Goal: Task Accomplishment & Management: Manage account settings

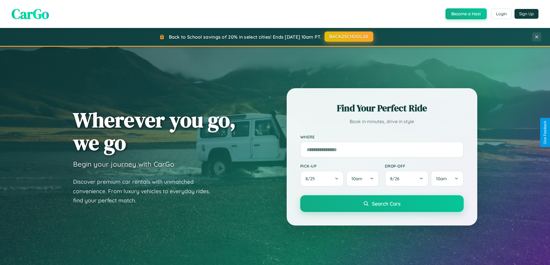
click at [349, 37] on button "BACK2SCHOOL20" at bounding box center [349, 36] width 49 height 10
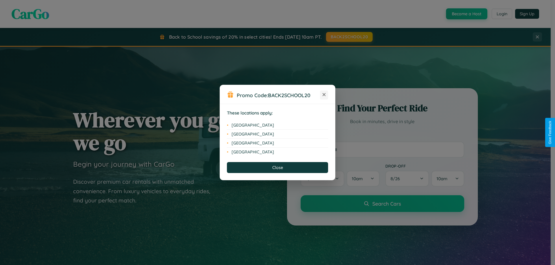
click at [324, 95] on icon at bounding box center [323, 94] width 3 height 3
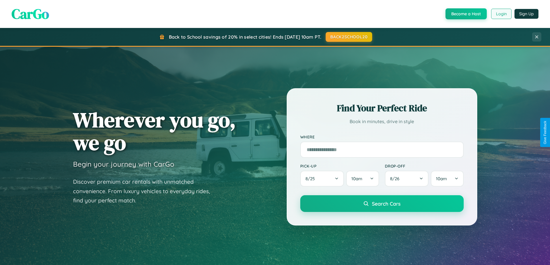
click at [501, 14] on button "Login" at bounding box center [501, 14] width 21 height 10
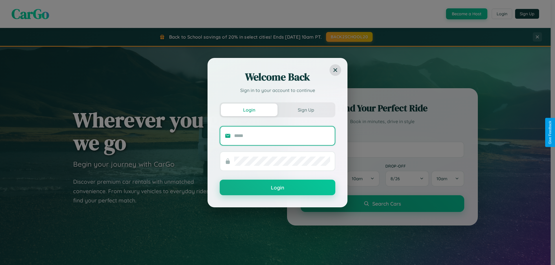
click at [282, 136] on input "text" at bounding box center [282, 135] width 96 height 9
type input "**********"
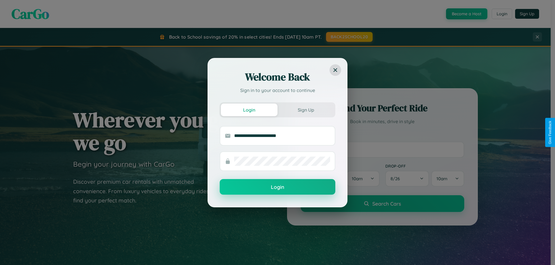
click at [277, 187] on button "Login" at bounding box center [278, 187] width 116 height 16
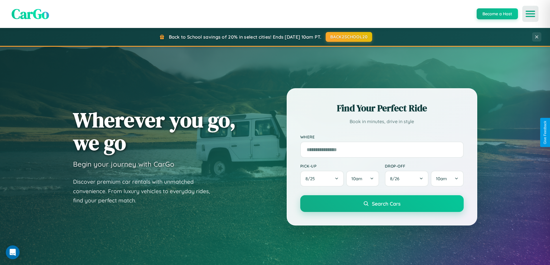
click at [531, 14] on icon "Open menu" at bounding box center [531, 13] width 8 height 5
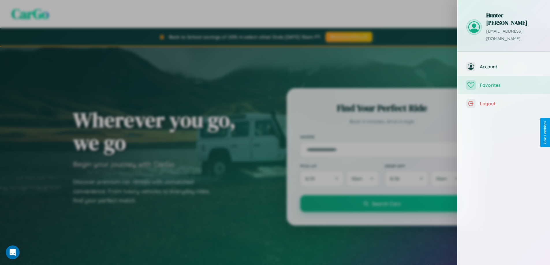
click at [504, 82] on span "Favorites" at bounding box center [511, 85] width 62 height 6
